Goal: Task Accomplishment & Management: Use online tool/utility

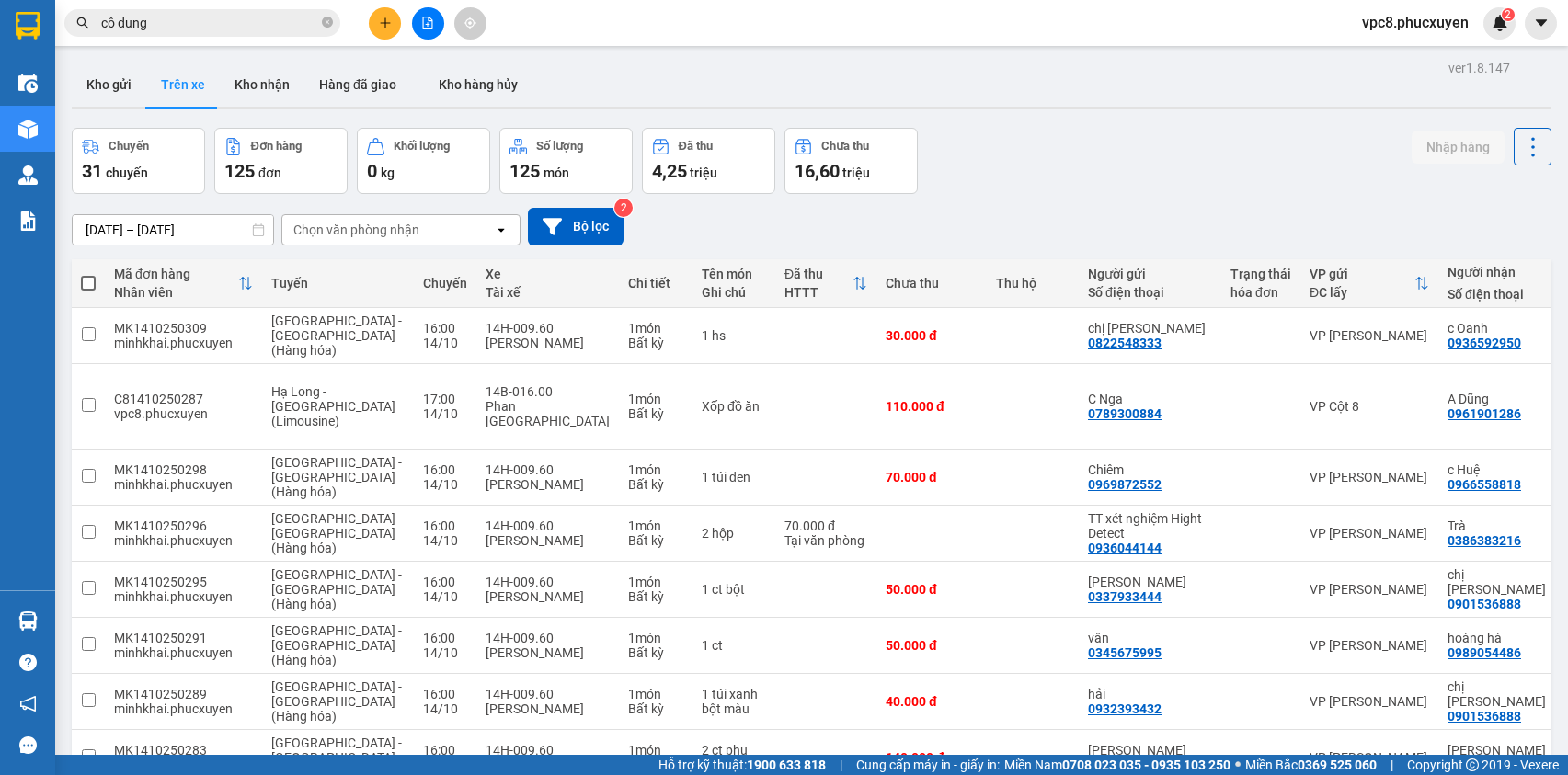
click at [133, 82] on button "Kho gửi" at bounding box center [108, 85] width 74 height 44
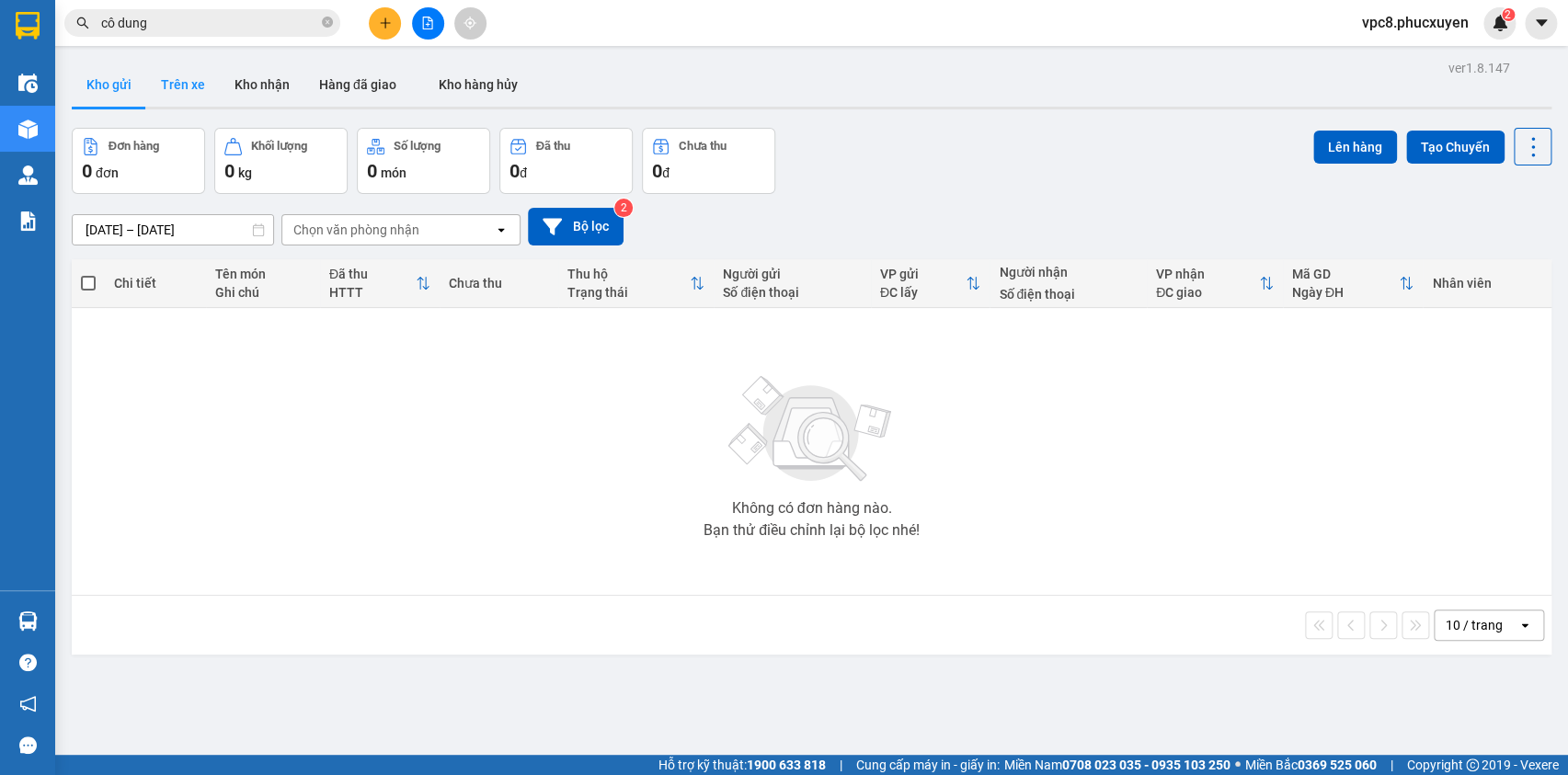
click at [189, 87] on button "Trên xe" at bounding box center [183, 85] width 73 height 44
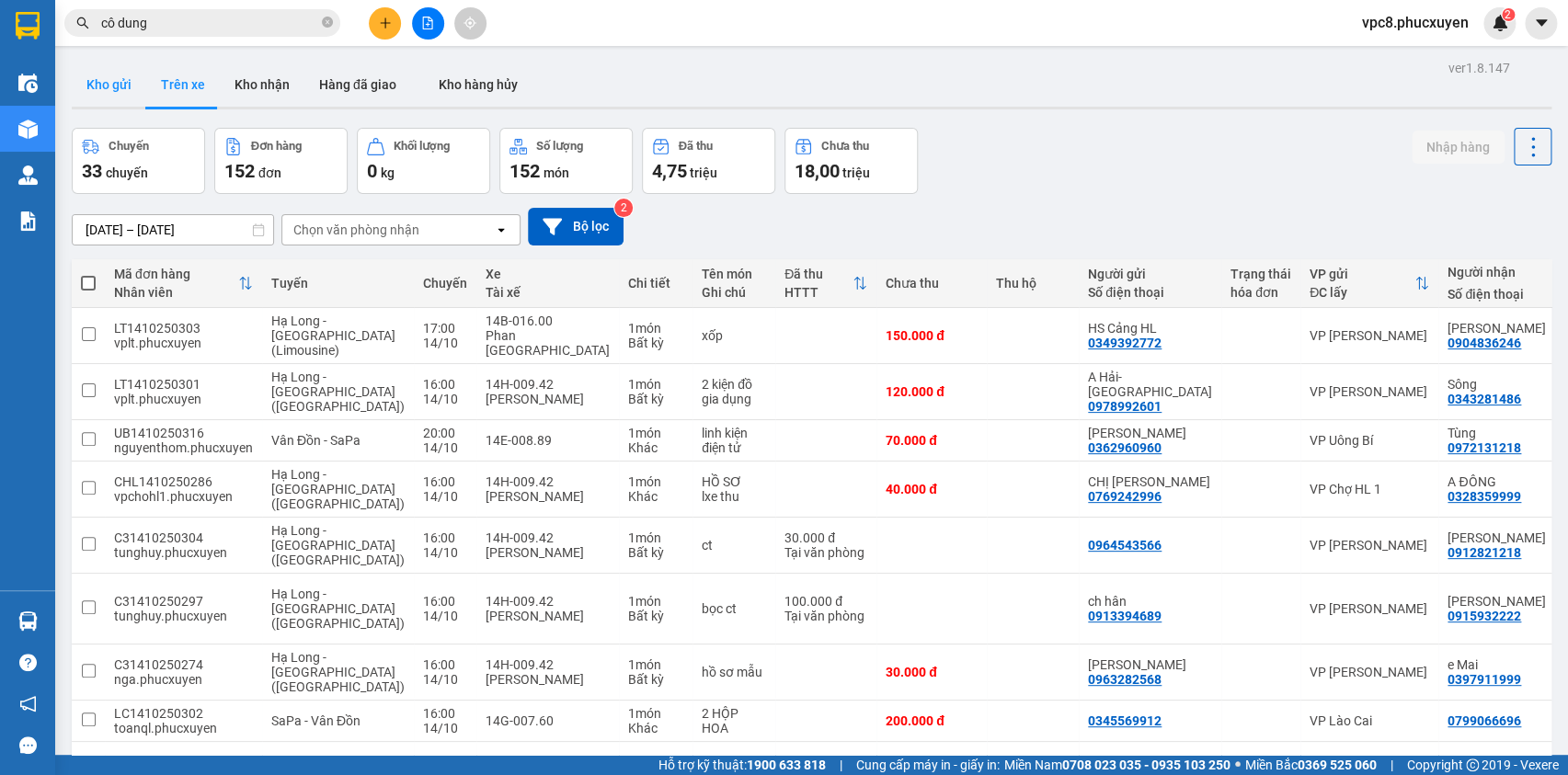
click at [112, 87] on button "Kho gửi" at bounding box center [108, 85] width 74 height 44
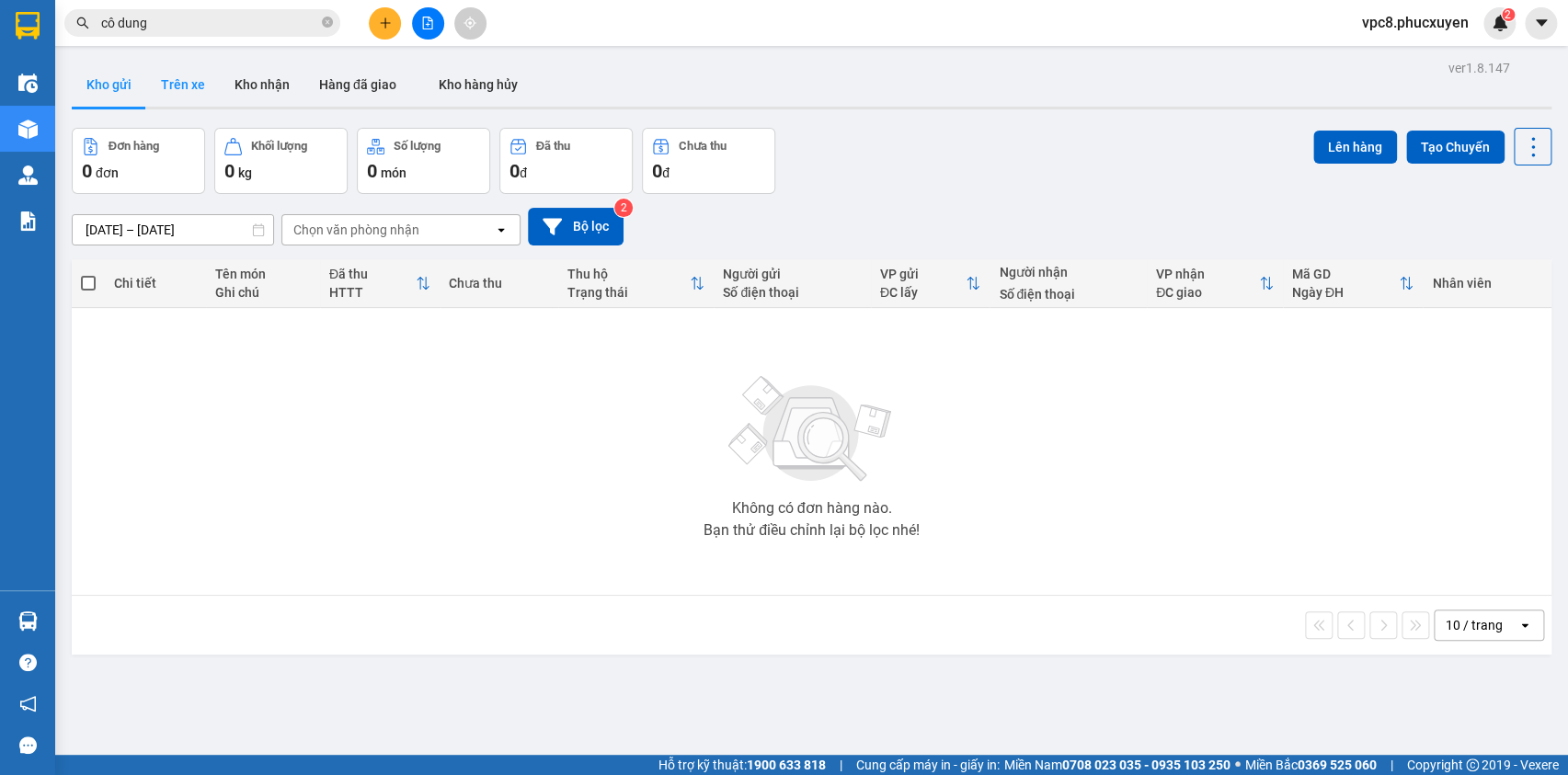
click at [191, 79] on button "Trên xe" at bounding box center [183, 85] width 73 height 44
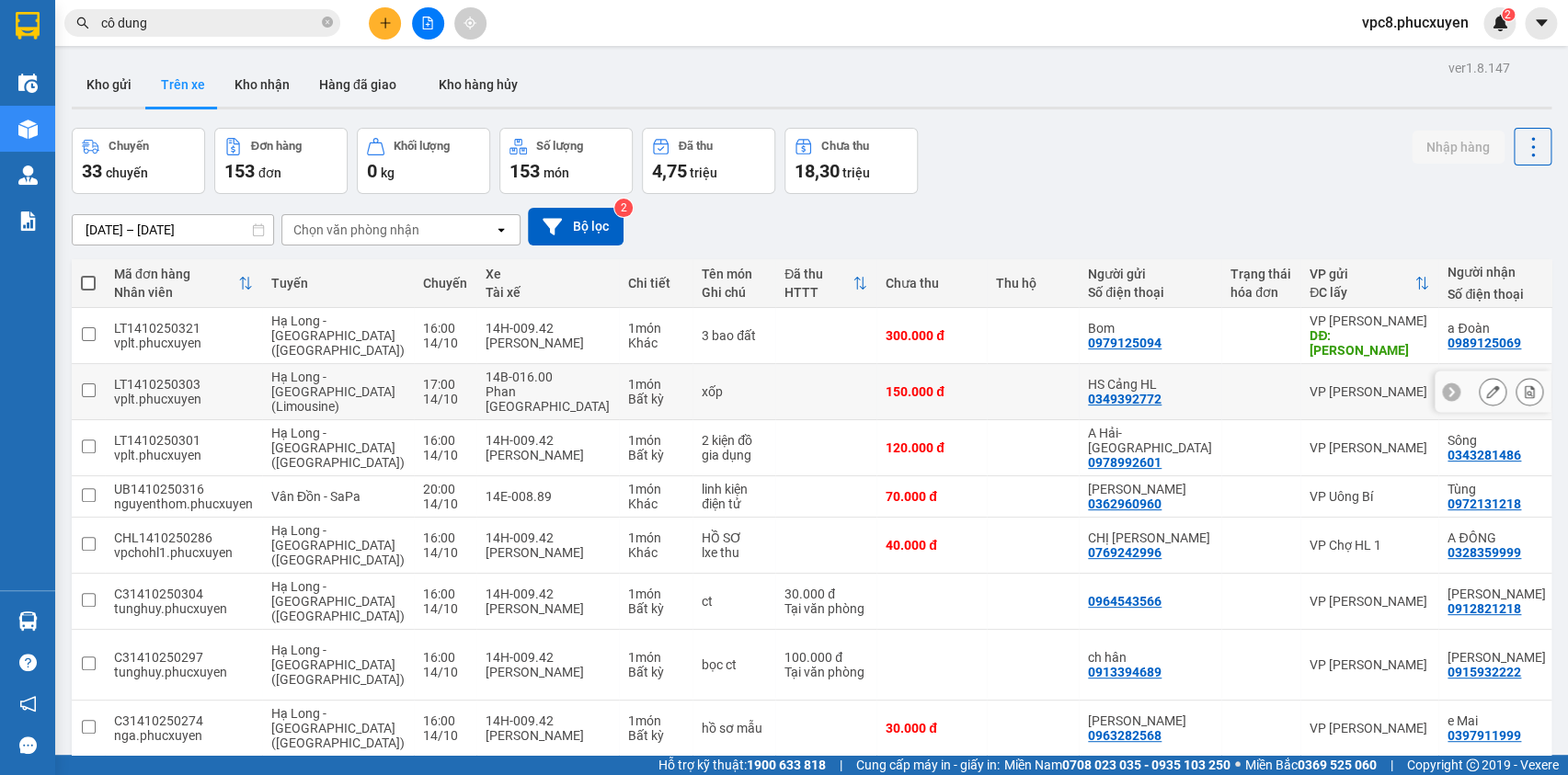
click at [1486, 397] on icon at bounding box center [1493, 392] width 13 height 13
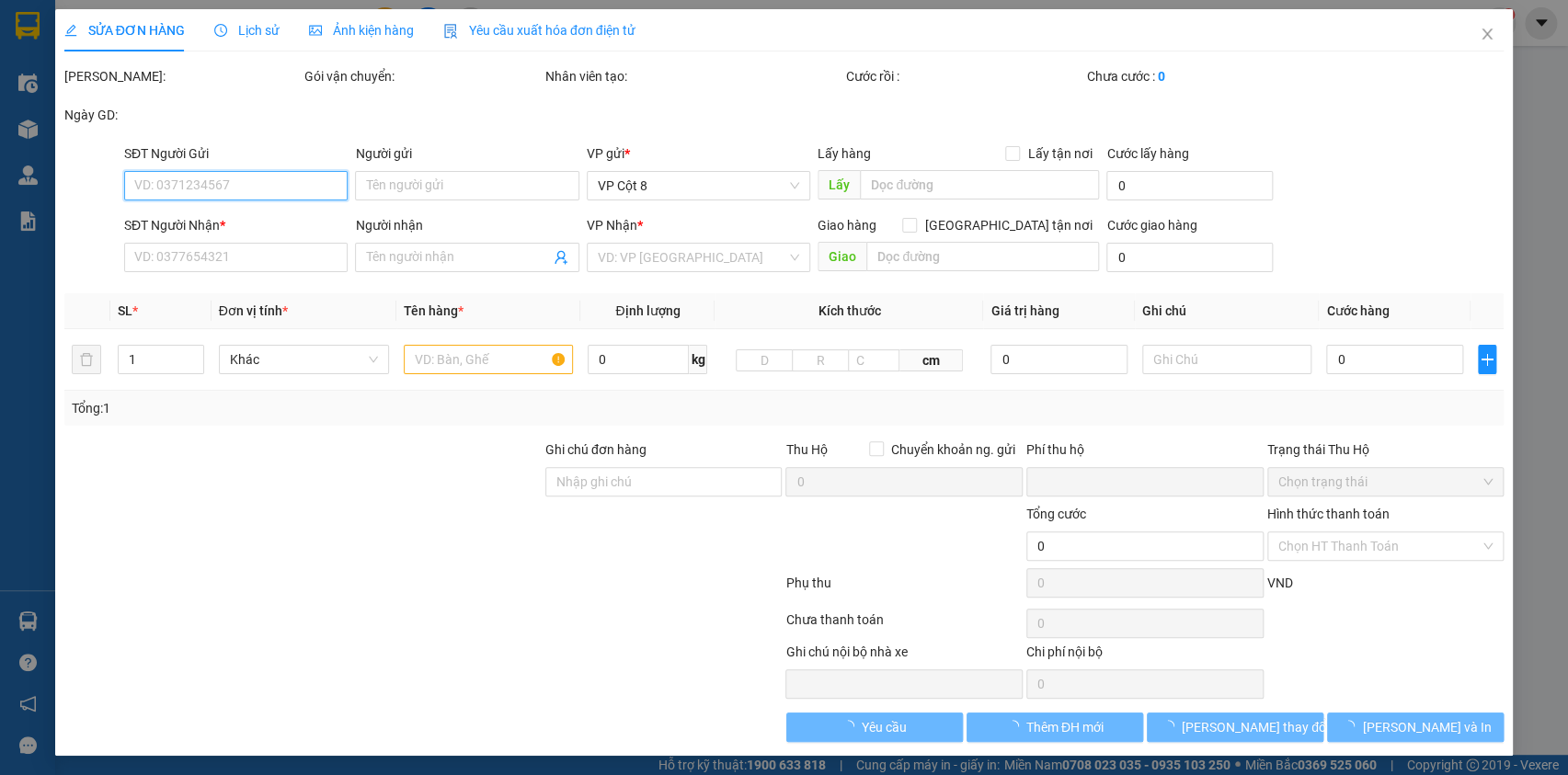
type input "0349392772"
type input "HS Cảng HL"
type input "0904836246"
type input "[PERSON_NAME]"
checkbox input "true"
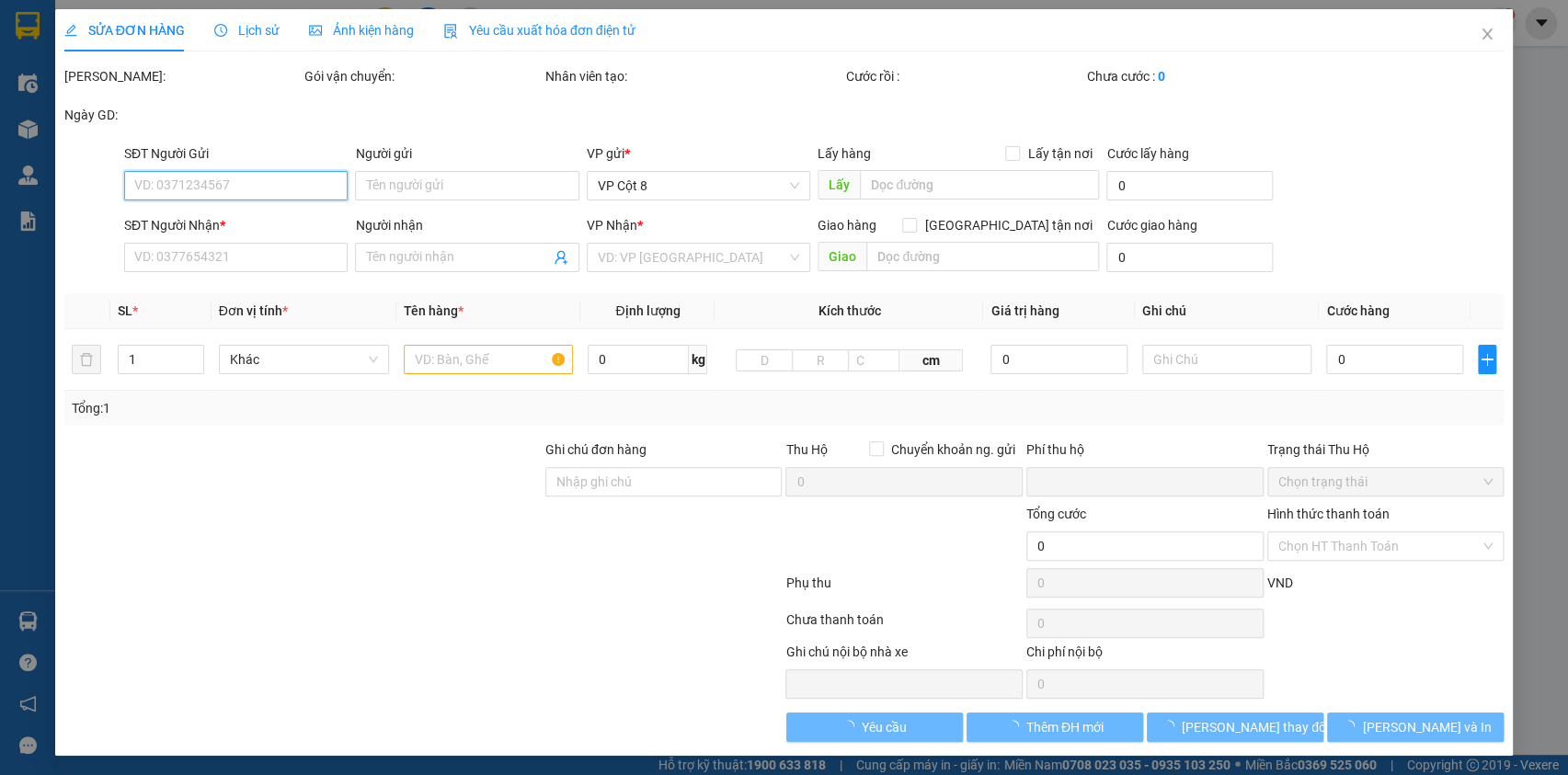
type input "v1 The Tera An Hưng. [GEOGRAPHIC_DATA], [GEOGRAPHIC_DATA]"
type input "0"
type input "150.000"
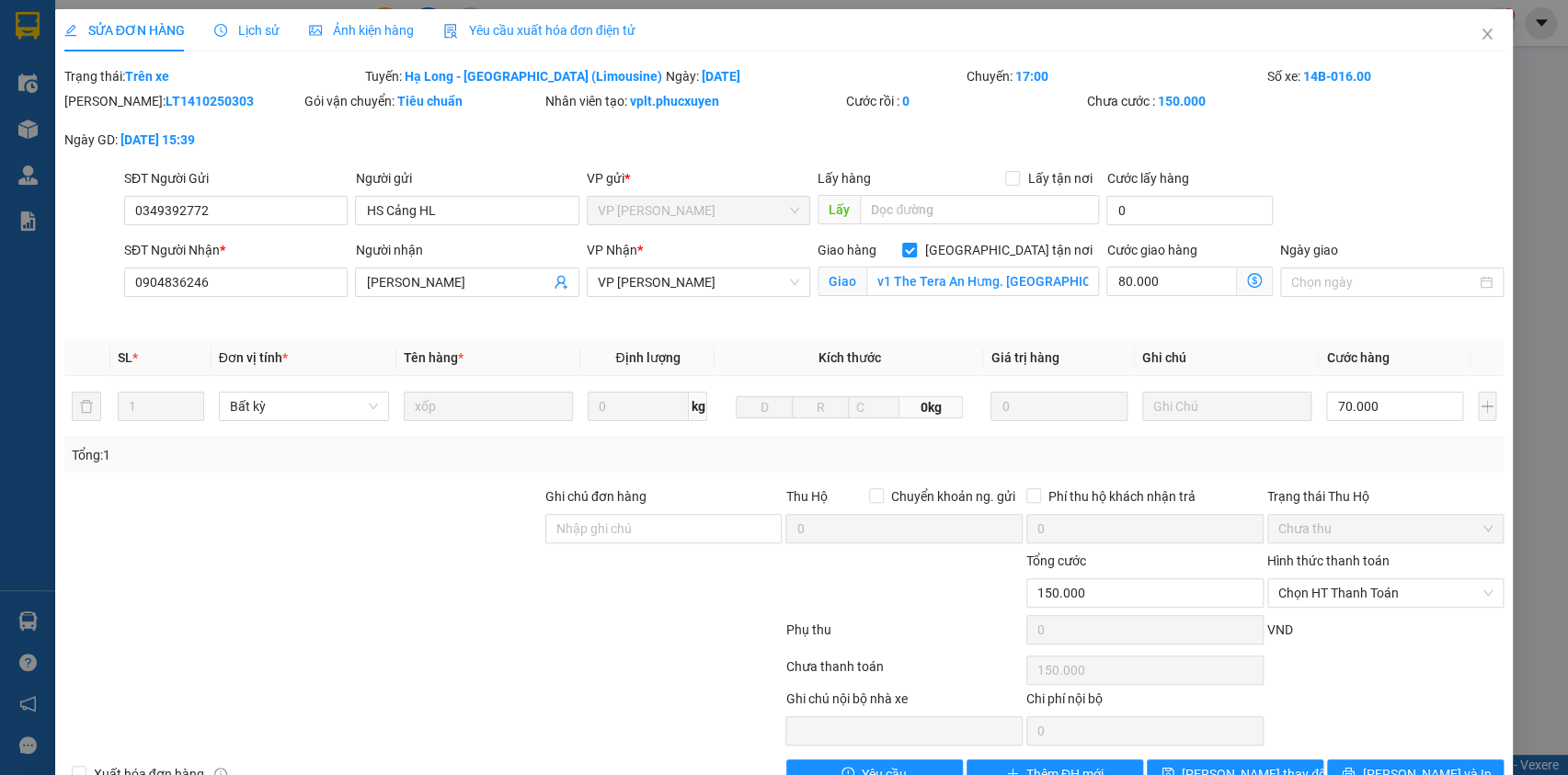
click at [1247, 278] on icon "dollar-circle" at bounding box center [1253, 280] width 14 height 14
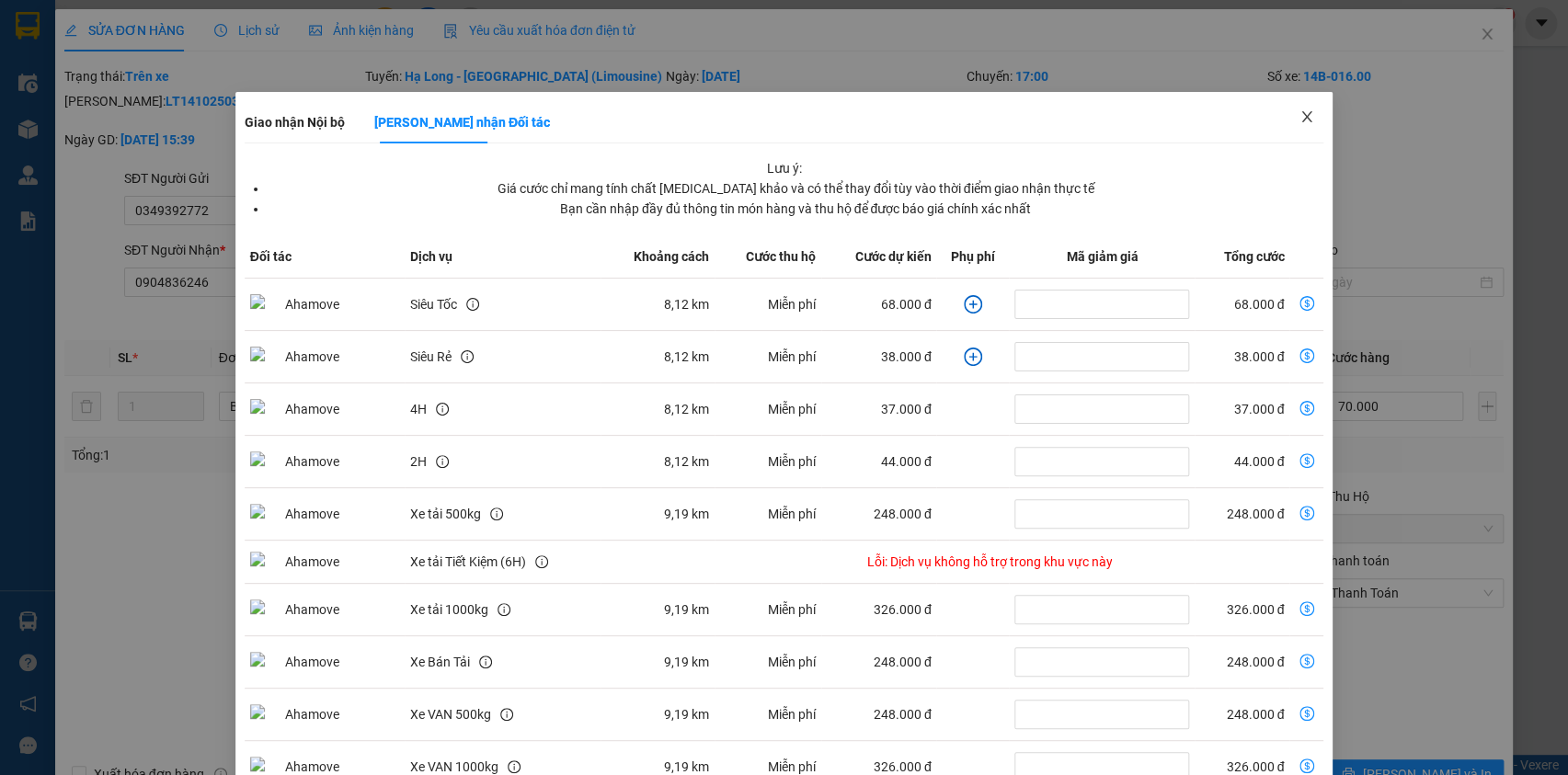
click at [1300, 119] on icon "close" at bounding box center [1307, 116] width 14 height 14
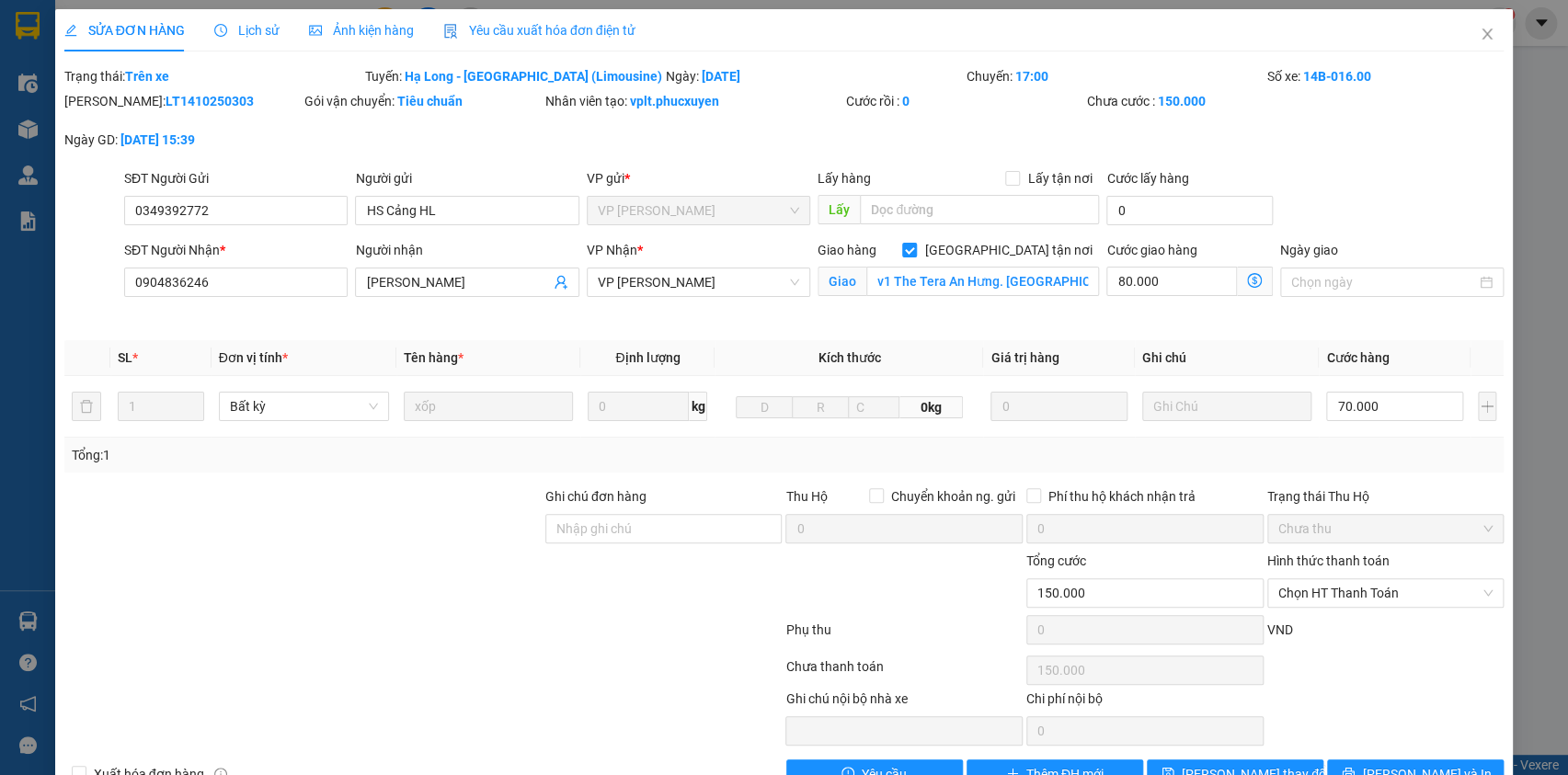
click at [1247, 283] on icon "dollar-circle" at bounding box center [1253, 280] width 14 height 14
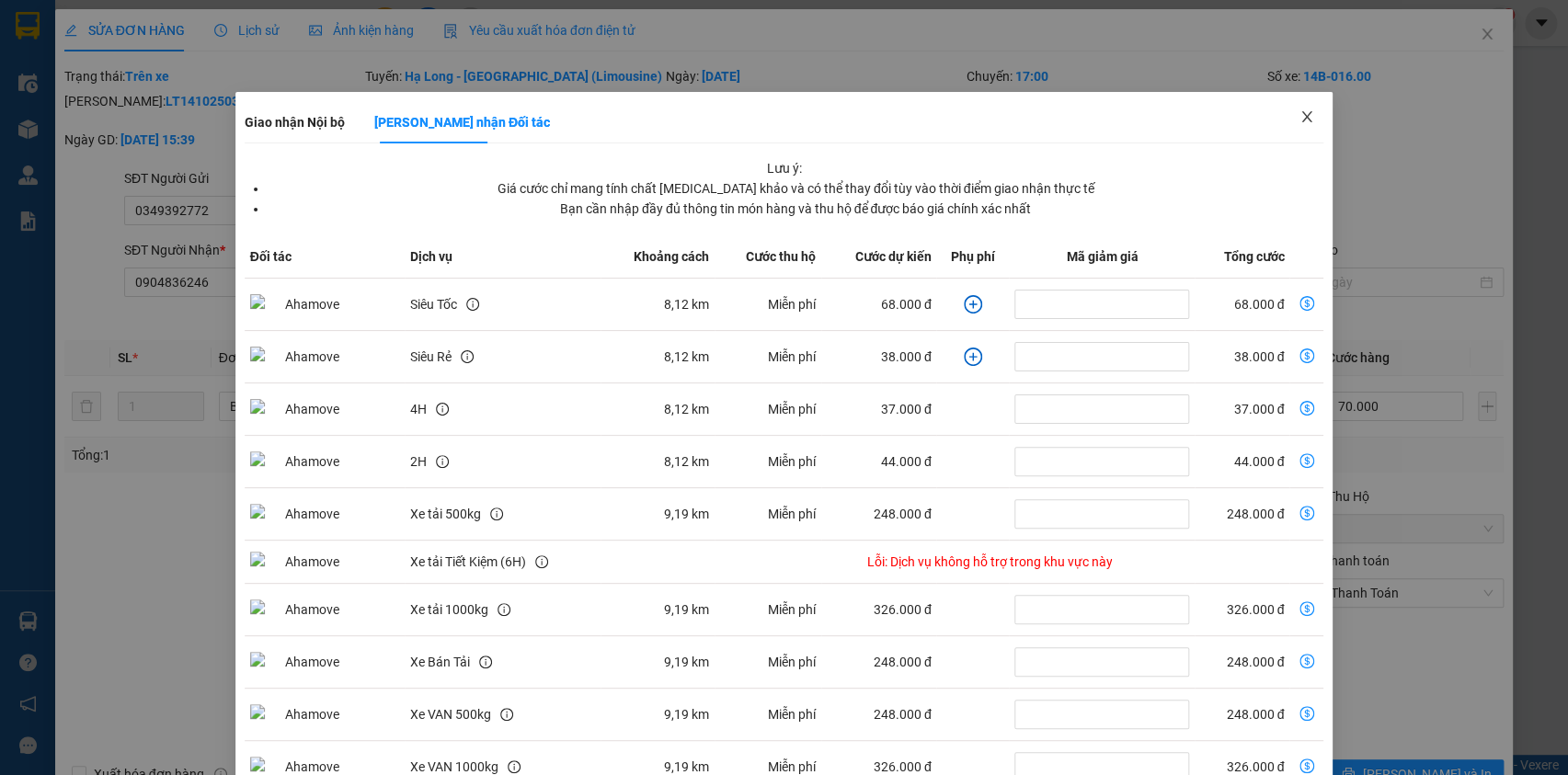
click at [1302, 114] on icon "close" at bounding box center [1307, 117] width 10 height 11
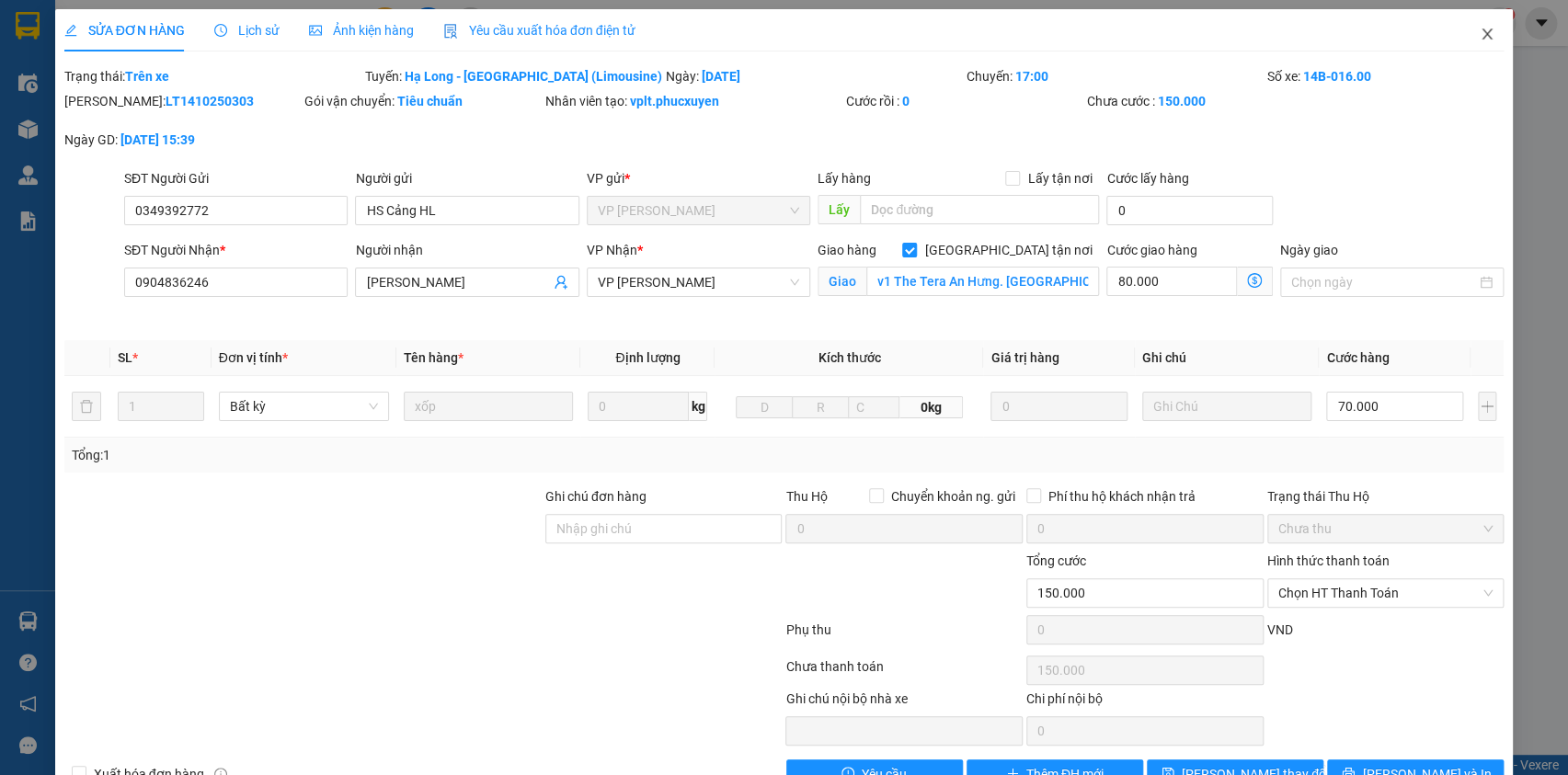
click at [1480, 36] on icon "close" at bounding box center [1486, 33] width 14 height 14
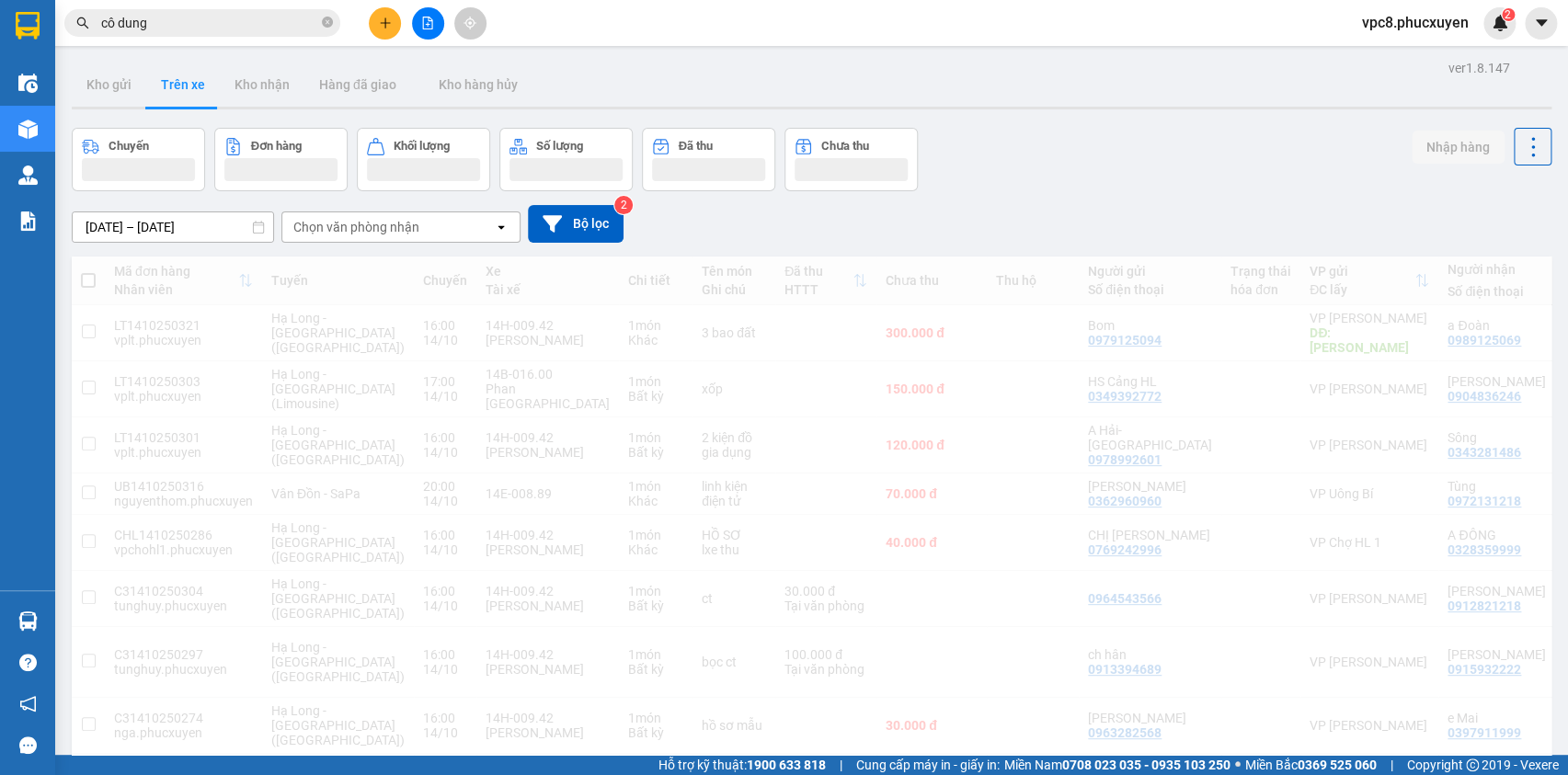
click at [1470, 37] on div "vpc8.phucxuyen 2" at bounding box center [1431, 24] width 168 height 32
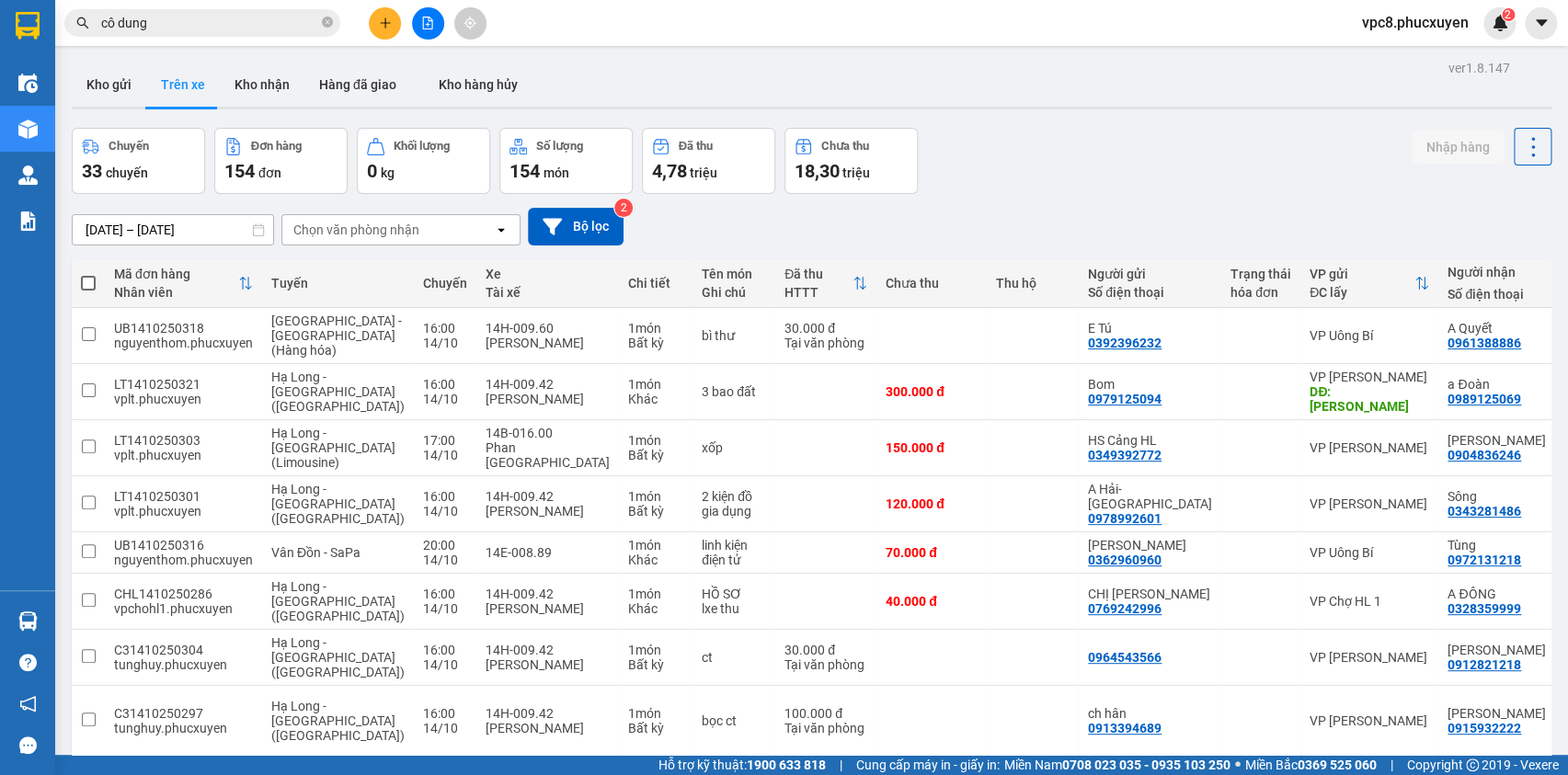
drag, startPoint x: 122, startPoint y: 77, endPoint x: 154, endPoint y: 102, distance: 40.6
click at [122, 77] on button "Kho gửi" at bounding box center [108, 85] width 74 height 44
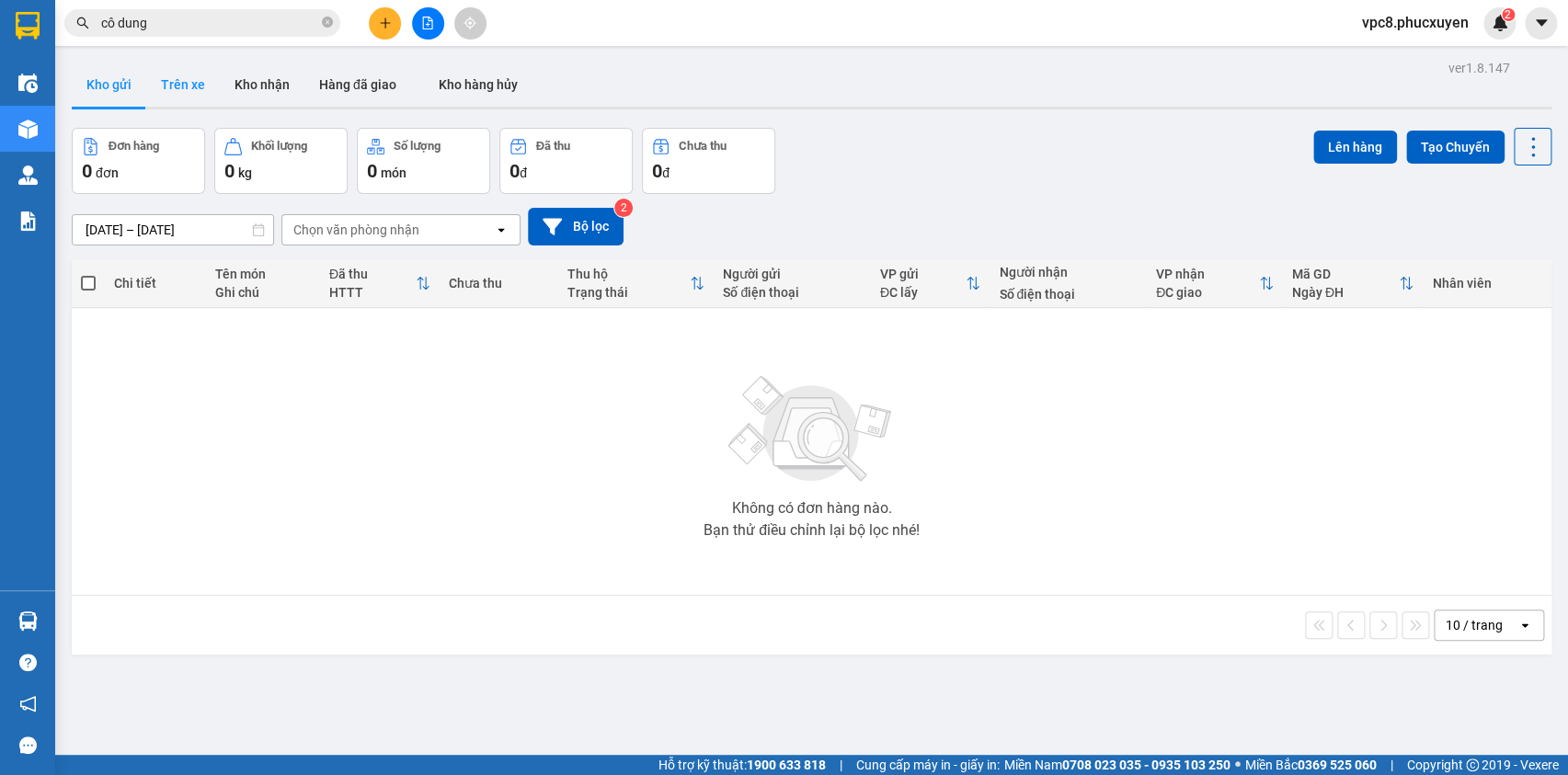
click at [172, 86] on button "Trên xe" at bounding box center [183, 85] width 73 height 44
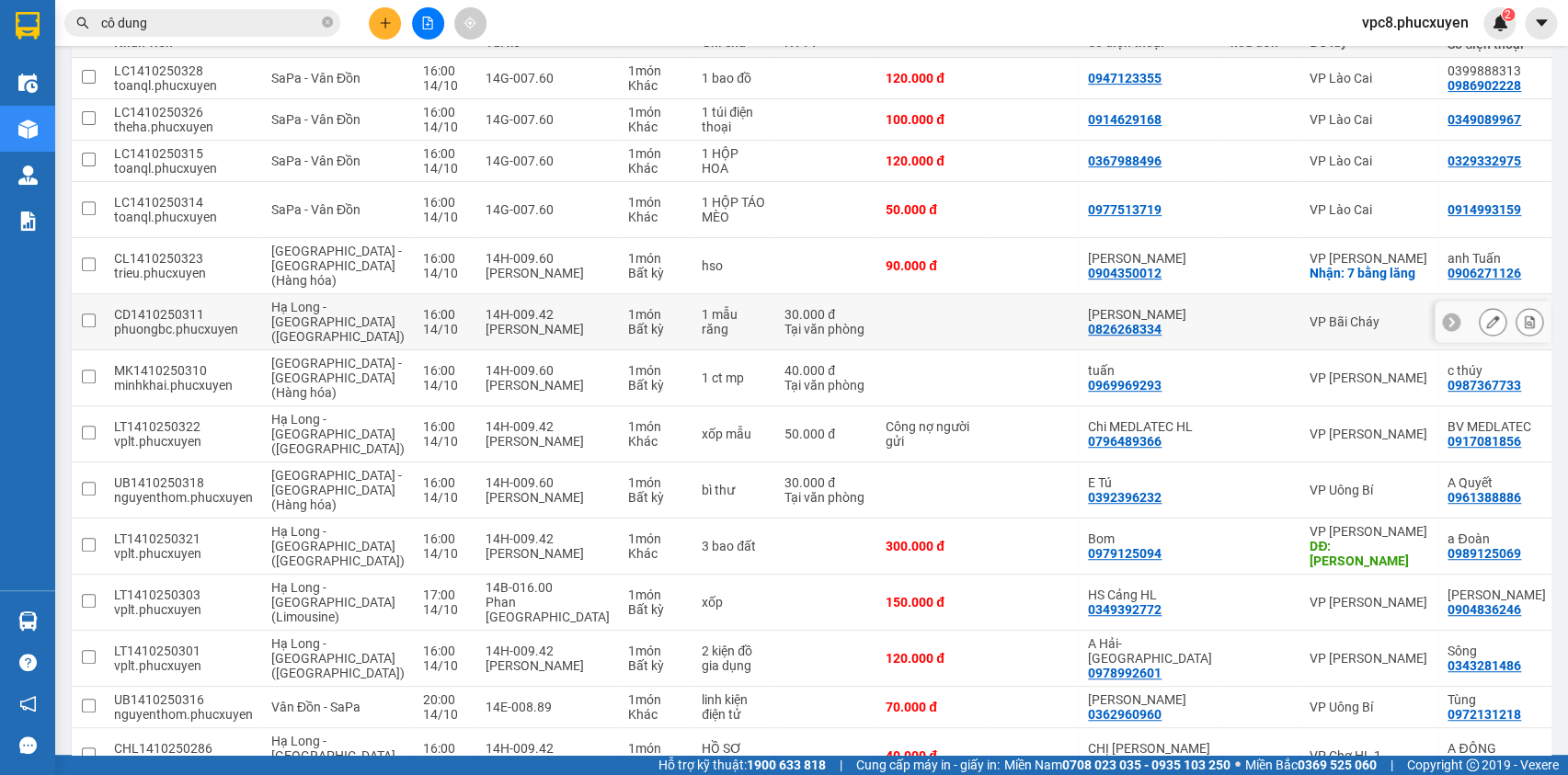
scroll to position [417, 0]
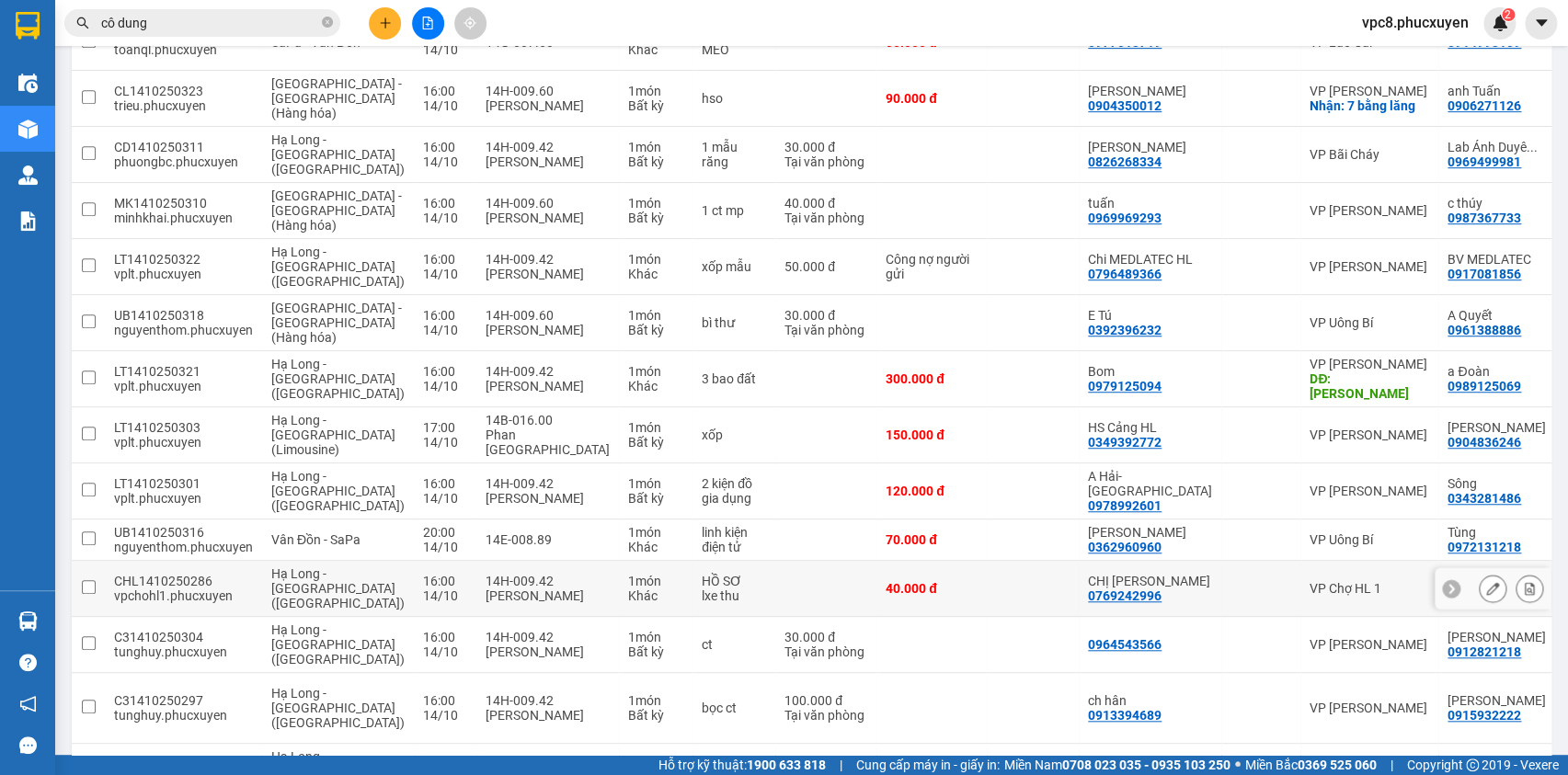
click at [8, 620] on div "Hàng sắp về" at bounding box center [28, 622] width 55 height 42
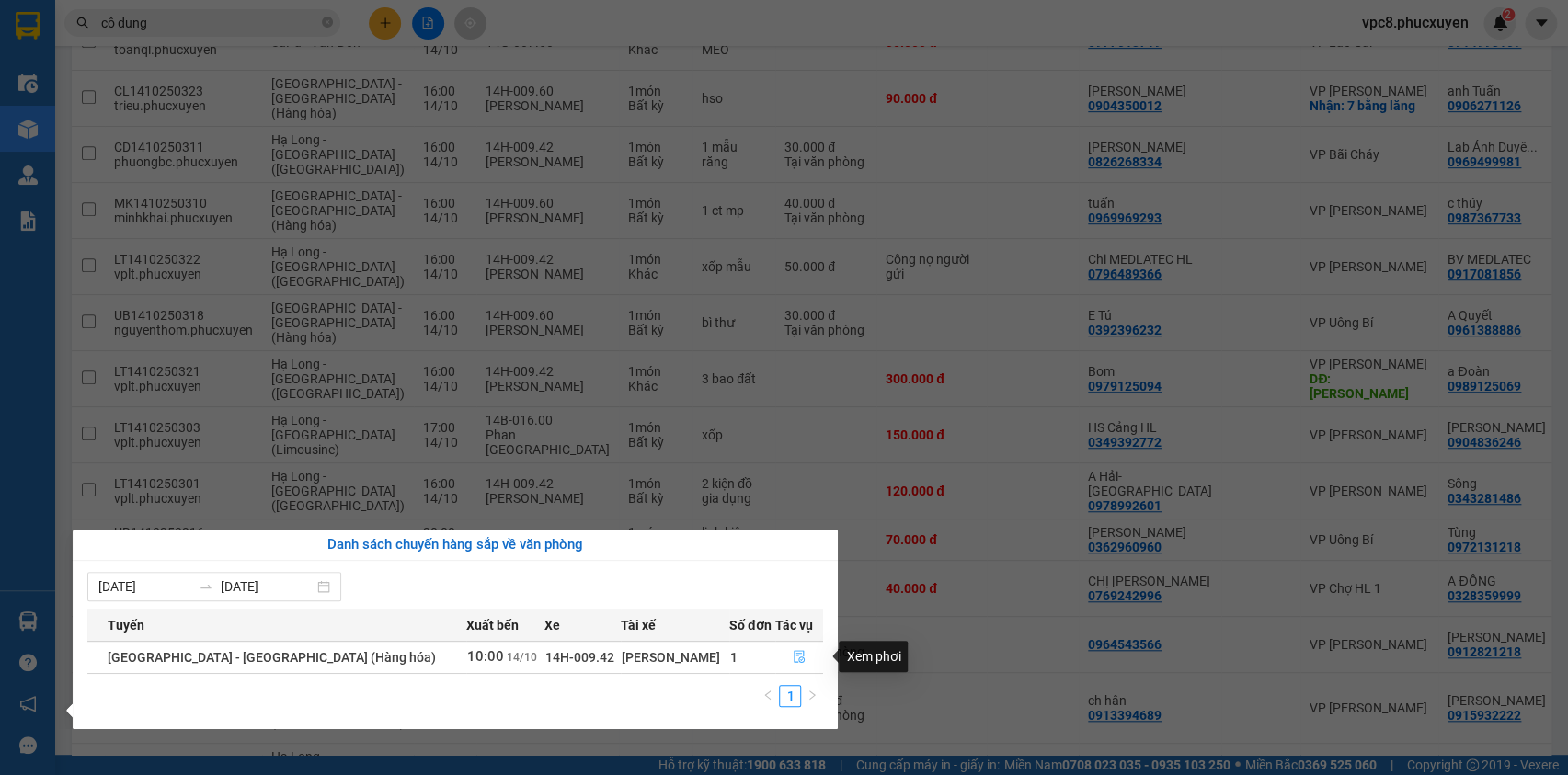
click at [793, 657] on icon "file-done" at bounding box center [800, 657] width 13 height 13
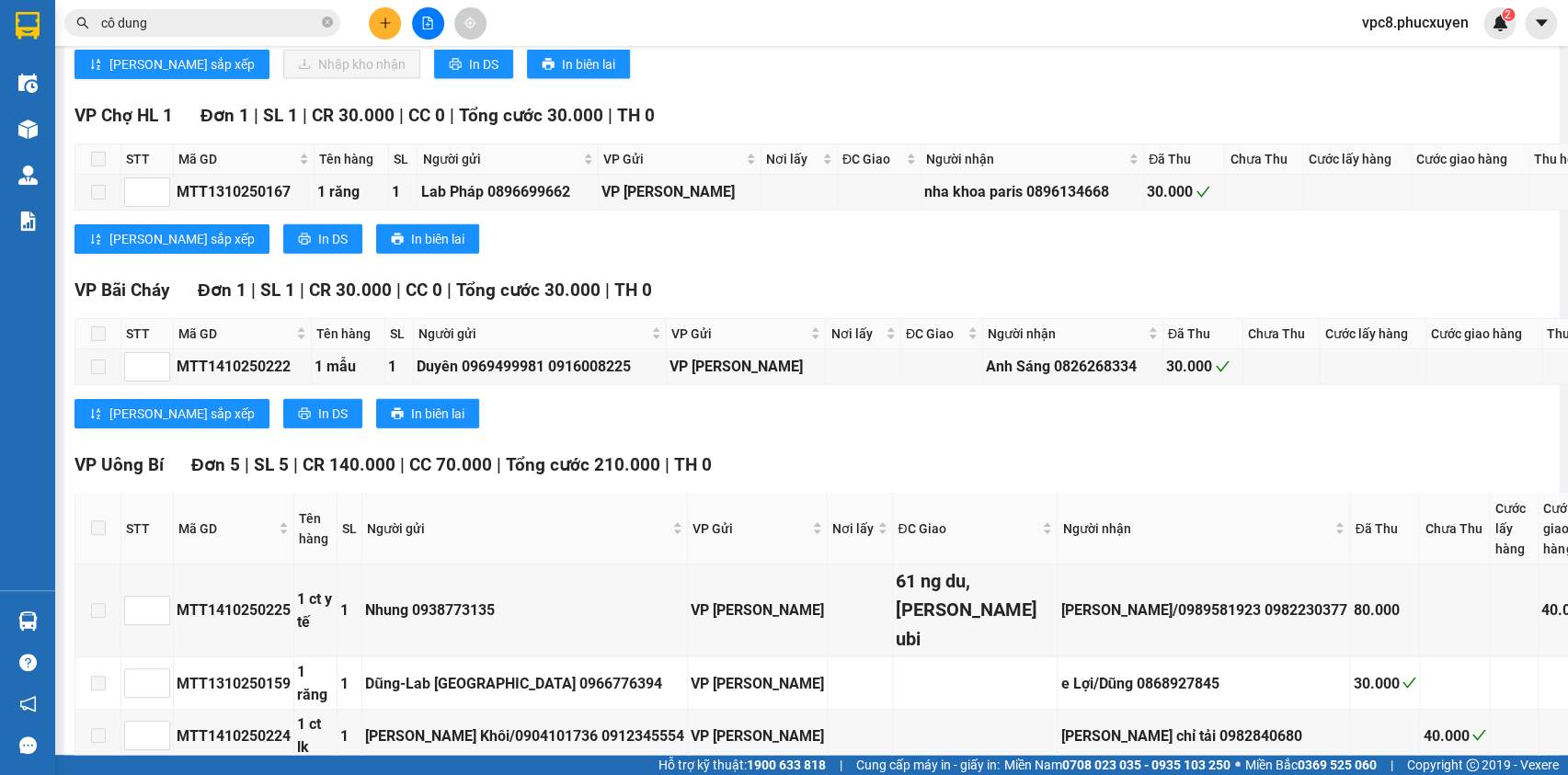
scroll to position [2089, 0]
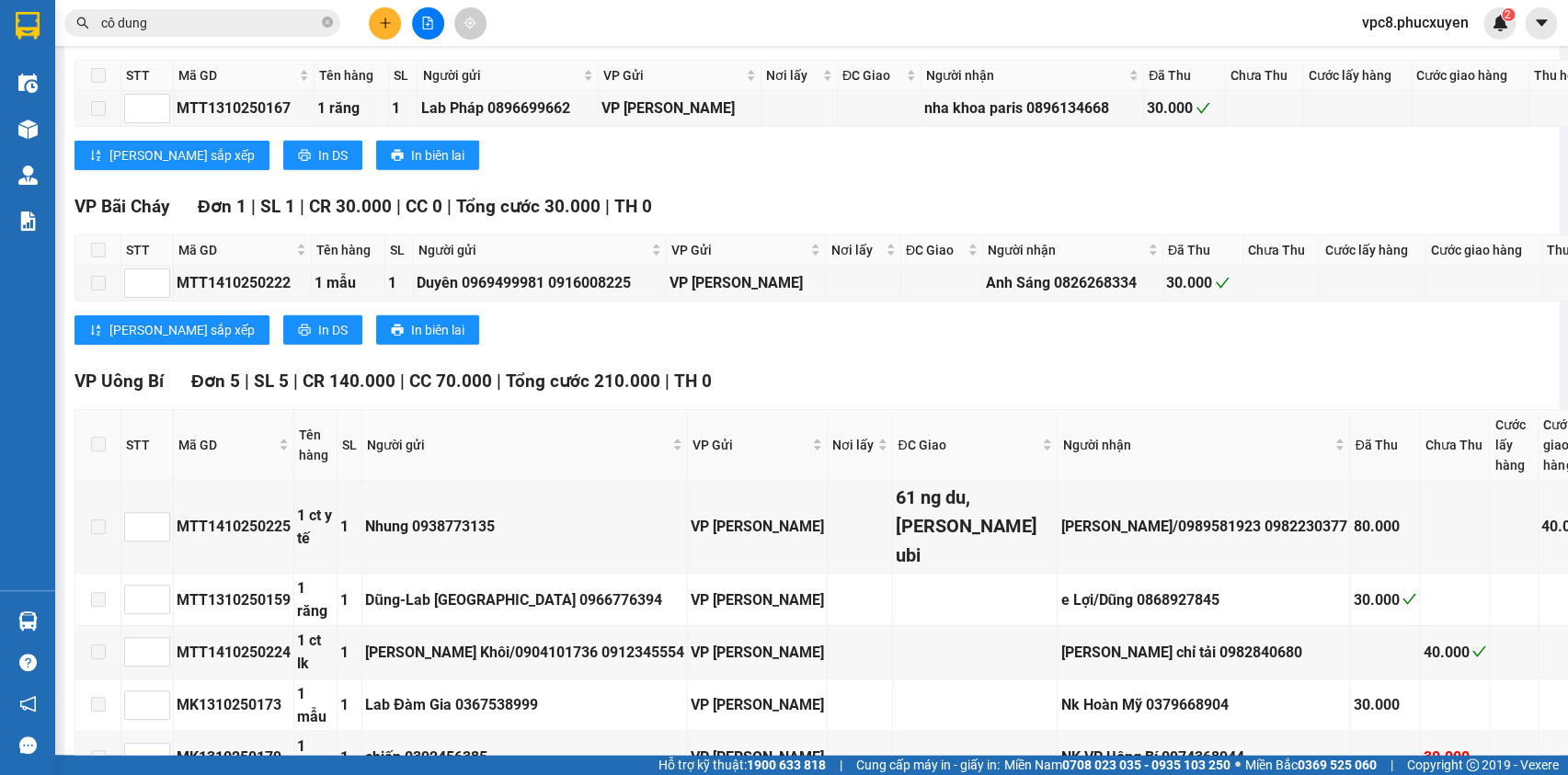
checkbox input "true"
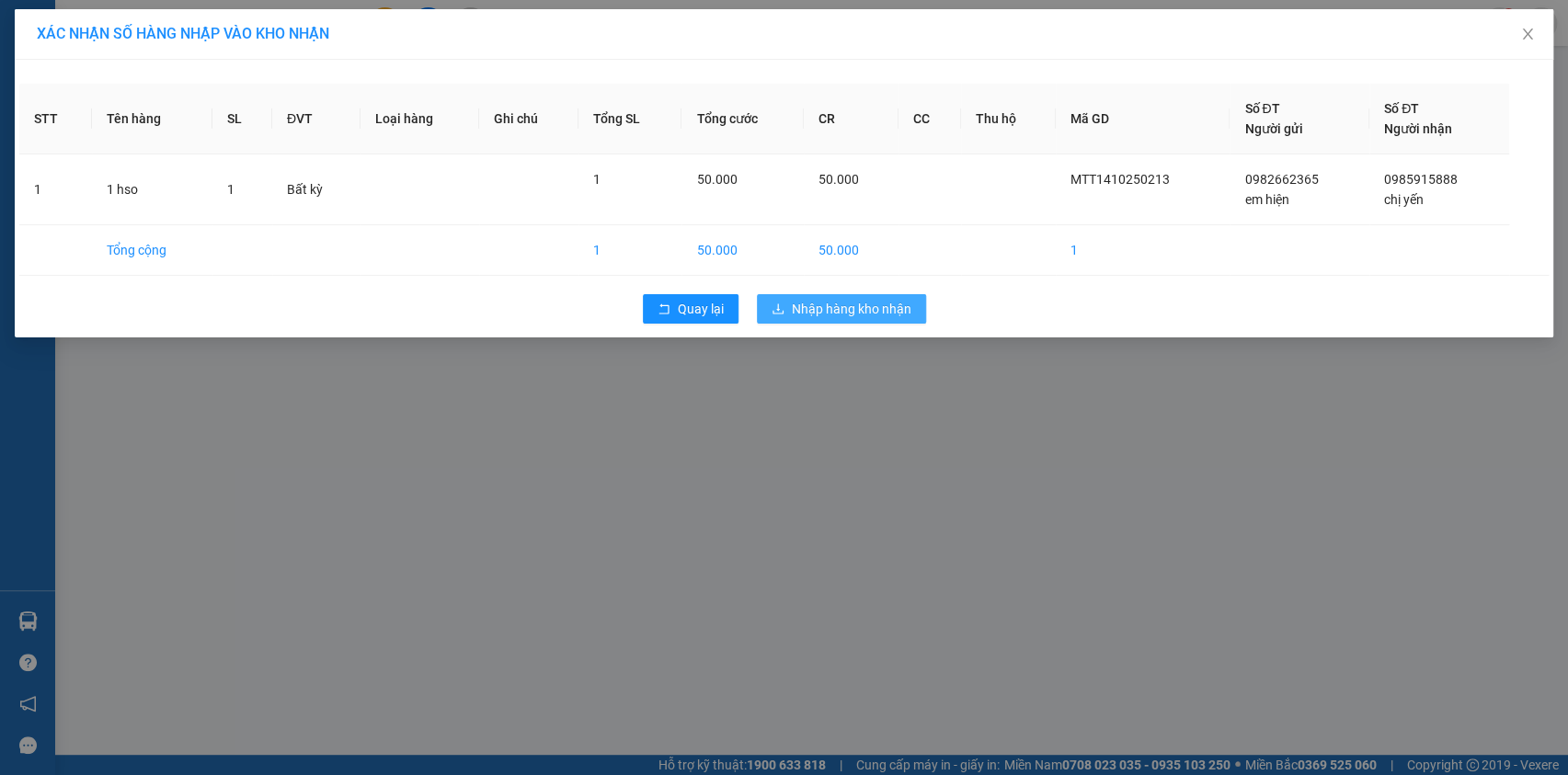
click at [847, 314] on span "Nhập hàng kho nhận" at bounding box center [852, 308] width 120 height 20
